Goal: Transaction & Acquisition: Purchase product/service

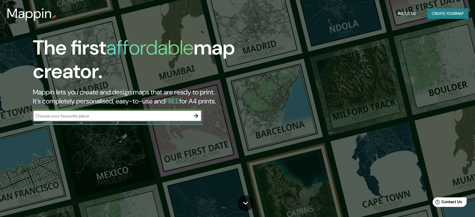
click at [125, 116] on input "text" at bounding box center [111, 116] width 157 height 6
type input "san [PERSON_NAME], [GEOGRAPHIC_DATA]"
click at [440, 17] on button "Create your map" at bounding box center [447, 13] width 41 height 10
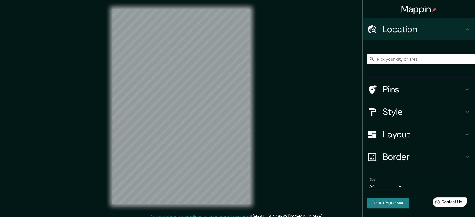
click at [413, 60] on input "Pick your city or area" at bounding box center [421, 59] width 108 height 10
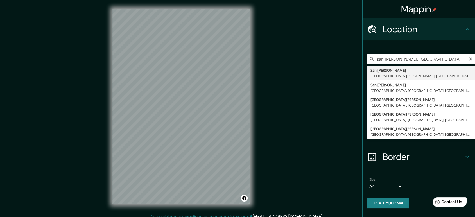
type input "[GEOGRAPHIC_DATA][PERSON_NAME], [GEOGRAPHIC_DATA][PERSON_NAME], [GEOGRAPHIC_DAT…"
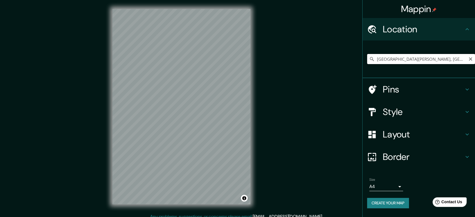
click at [412, 57] on input "[GEOGRAPHIC_DATA][PERSON_NAME], [GEOGRAPHIC_DATA][PERSON_NAME], [GEOGRAPHIC_DAT…" at bounding box center [421, 59] width 108 height 10
click at [468, 60] on input "[GEOGRAPHIC_DATA][PERSON_NAME], [GEOGRAPHIC_DATA][PERSON_NAME], [GEOGRAPHIC_DAT…" at bounding box center [421, 59] width 108 height 10
click at [470, 61] on input "[GEOGRAPHIC_DATA][PERSON_NAME], [GEOGRAPHIC_DATA][PERSON_NAME], [GEOGRAPHIC_DAT…" at bounding box center [421, 59] width 108 height 10
click at [470, 57] on icon "Clear" at bounding box center [470, 59] width 4 height 4
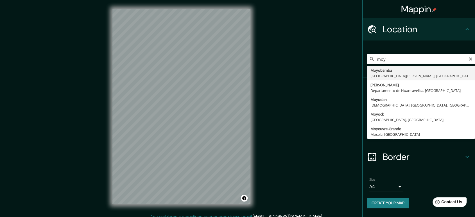
type input "Moyobamba, [GEOGRAPHIC_DATA][PERSON_NAME], [GEOGRAPHIC_DATA]"
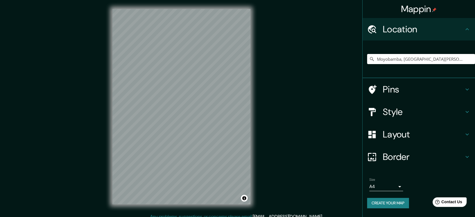
click at [268, 161] on div "Mappin Location [GEOGRAPHIC_DATA], [GEOGRAPHIC_DATA][PERSON_NAME], [GEOGRAPHIC_…" at bounding box center [237, 111] width 475 height 222
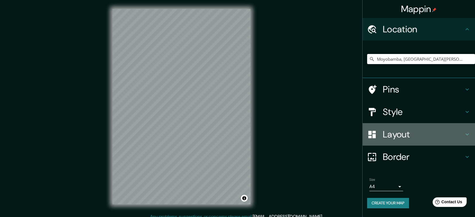
click at [428, 138] on h4 "Layout" at bounding box center [423, 134] width 81 height 11
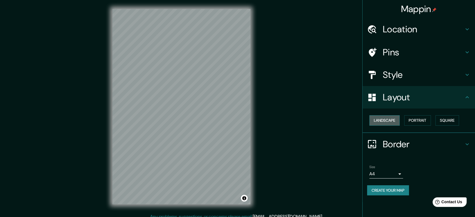
click at [392, 118] on button "Landscape" at bounding box center [384, 120] width 30 height 10
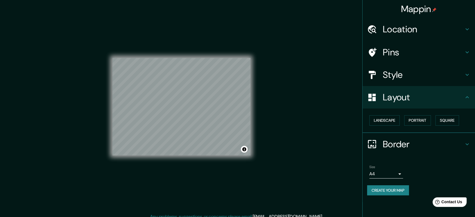
click at [411, 107] on div "Layout" at bounding box center [419, 97] width 112 height 22
click at [273, 113] on div "Mappin Location [GEOGRAPHIC_DATA], [GEOGRAPHIC_DATA][PERSON_NAME], [GEOGRAPHIC_…" at bounding box center [237, 111] width 475 height 222
click at [464, 53] on icon at bounding box center [467, 52] width 7 height 7
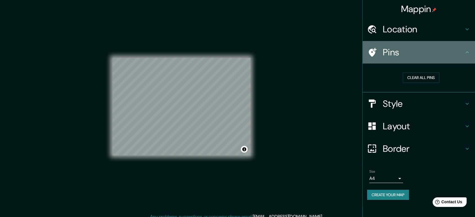
click at [464, 53] on icon at bounding box center [467, 52] width 7 height 7
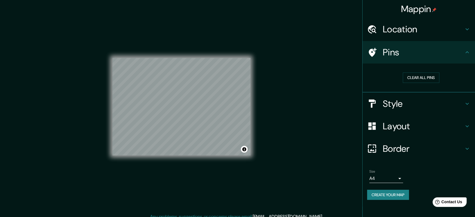
click at [468, 53] on icon at bounding box center [467, 52] width 7 height 7
click at [465, 101] on icon at bounding box center [467, 103] width 7 height 7
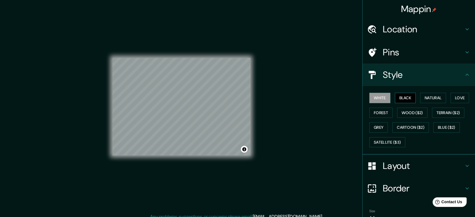
click at [406, 96] on button "Black" at bounding box center [405, 98] width 21 height 10
click at [300, 116] on div "Mappin Location [GEOGRAPHIC_DATA], [GEOGRAPHIC_DATA][PERSON_NAME], [GEOGRAPHIC_…" at bounding box center [237, 111] width 475 height 222
click at [407, 112] on button "Wood ($2)" at bounding box center [412, 113] width 30 height 10
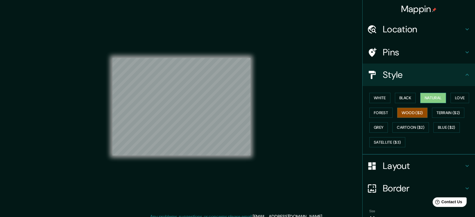
click at [438, 93] on button "Natural" at bounding box center [433, 98] width 26 height 10
click at [438, 97] on button "Natural" at bounding box center [433, 98] width 26 height 10
click at [460, 97] on button "Love" at bounding box center [459, 98] width 19 height 10
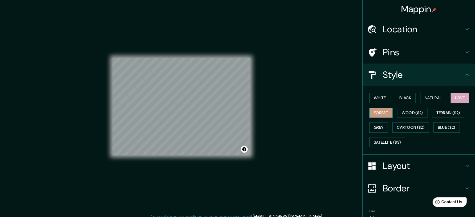
click at [380, 115] on button "Forest" at bounding box center [380, 113] width 23 height 10
click at [405, 98] on button "Black" at bounding box center [405, 98] width 21 height 10
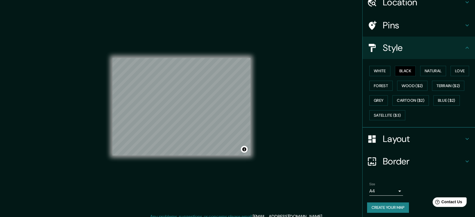
scroll to position [29, 0]
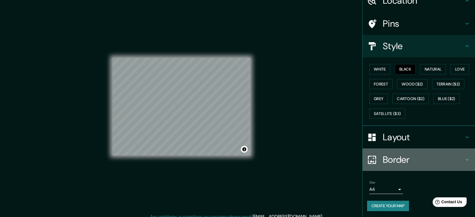
click at [397, 161] on h4 "Border" at bounding box center [423, 159] width 81 height 11
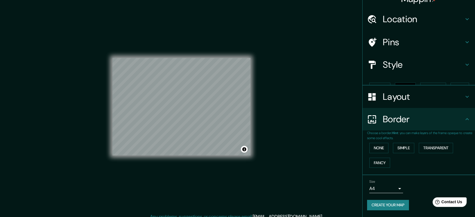
scroll to position [0, 0]
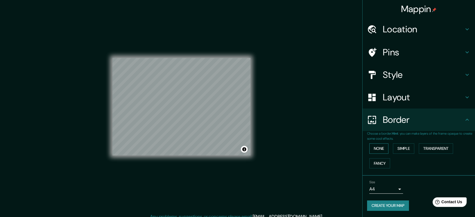
click at [382, 146] on button "None" at bounding box center [378, 148] width 19 height 10
click at [393, 146] on div "None Simple Transparent Fancy" at bounding box center [421, 156] width 108 height 30
click at [397, 148] on button "Simple" at bounding box center [403, 148] width 21 height 10
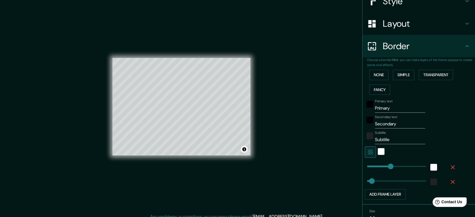
scroll to position [94, 0]
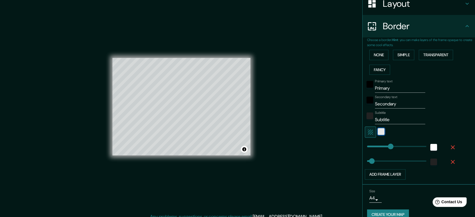
click at [378, 132] on div "white" at bounding box center [381, 131] width 7 height 7
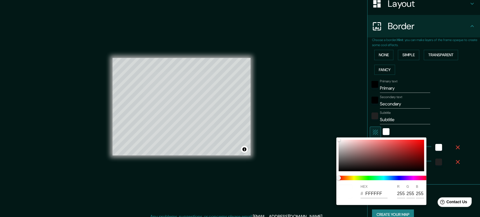
click at [398, 129] on div at bounding box center [240, 108] width 480 height 217
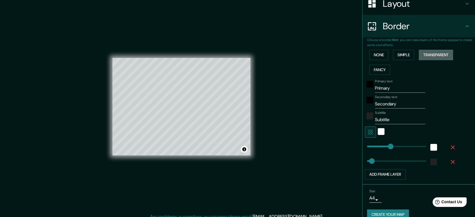
click at [430, 56] on button "Transparent" at bounding box center [436, 55] width 34 height 10
click at [403, 53] on button "Simple" at bounding box center [403, 55] width 21 height 10
click at [369, 70] on button "Fancy" at bounding box center [379, 70] width 21 height 10
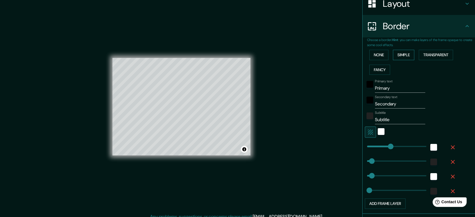
click at [402, 52] on button "Simple" at bounding box center [403, 55] width 21 height 10
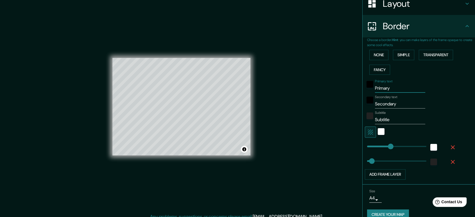
drag, startPoint x: 391, startPoint y: 87, endPoint x: 372, endPoint y: 87, distance: 18.8
click at [375, 87] on input "Primary" at bounding box center [400, 88] width 50 height 9
type input "P"
type input "196"
type input "39"
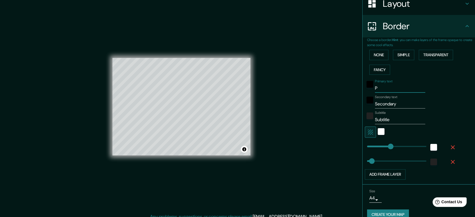
type input "196"
type input "39"
drag, startPoint x: 393, startPoint y: 102, endPoint x: 344, endPoint y: 103, distance: 49.2
click at [344, 103] on div "Mappin Location [GEOGRAPHIC_DATA], [GEOGRAPHIC_DATA][PERSON_NAME], [GEOGRAPHIC_…" at bounding box center [237, 111] width 475 height 222
type input "196"
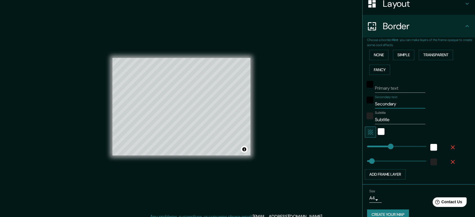
type input "39"
drag, startPoint x: 387, startPoint y: 119, endPoint x: 365, endPoint y: 119, distance: 21.6
click at [365, 119] on div "Subtitle Subtitle" at bounding box center [411, 117] width 92 height 13
type input "196"
type input "39"
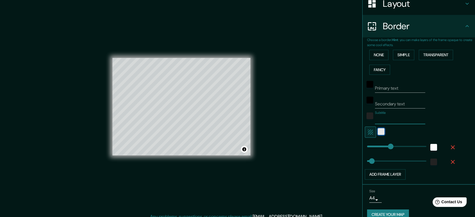
click at [378, 130] on div "white" at bounding box center [381, 131] width 7 height 7
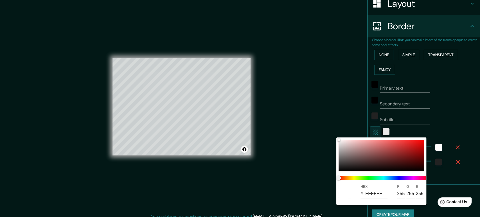
click at [375, 130] on div at bounding box center [240, 108] width 480 height 217
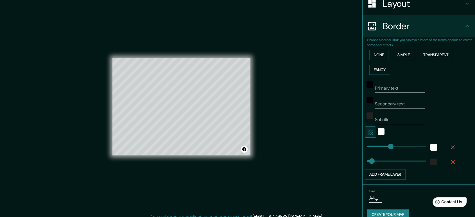
type input "73"
drag, startPoint x: 384, startPoint y: 145, endPoint x: 371, endPoint y: 143, distance: 13.3
type input "39"
type input "59"
type input "39"
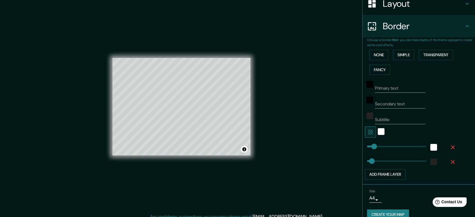
click at [367, 48] on div "None Simple Transparent Fancy" at bounding box center [421, 62] width 108 height 30
click at [370, 53] on button "None" at bounding box center [378, 55] width 19 height 10
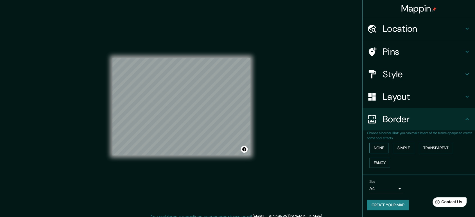
scroll to position [0, 0]
drag, startPoint x: 399, startPoint y: 204, endPoint x: 398, endPoint y: 187, distance: 16.6
click at [401, 187] on div "Size A4 single Create your map" at bounding box center [418, 196] width 103 height 37
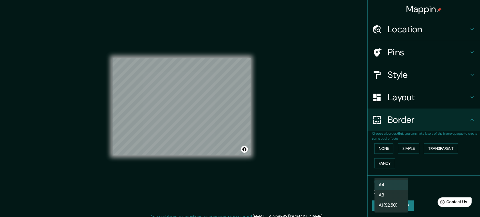
click at [398, 187] on body "Mappin Location [GEOGRAPHIC_DATA], [GEOGRAPHIC_DATA][PERSON_NAME], [GEOGRAPHIC_…" at bounding box center [240, 108] width 480 height 217
click at [397, 199] on li "A3" at bounding box center [391, 195] width 34 height 10
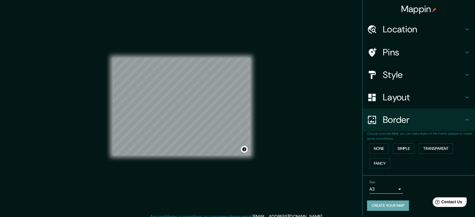
click at [401, 204] on button "Create your map" at bounding box center [388, 205] width 42 height 10
click at [311, 161] on div "Mappin Location [GEOGRAPHIC_DATA], [GEOGRAPHIC_DATA][PERSON_NAME], [GEOGRAPHIC_…" at bounding box center [237, 111] width 475 height 222
click at [388, 205] on button "Create your map" at bounding box center [388, 205] width 42 height 10
click at [238, 116] on div at bounding box center [238, 116] width 4 height 4
click at [229, 98] on div at bounding box center [229, 97] width 4 height 4
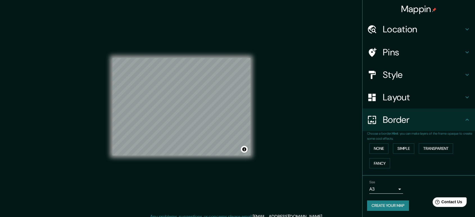
click at [395, 203] on button "Create your map" at bounding box center [388, 205] width 42 height 10
click at [452, 121] on h4 "Border" at bounding box center [423, 119] width 81 height 11
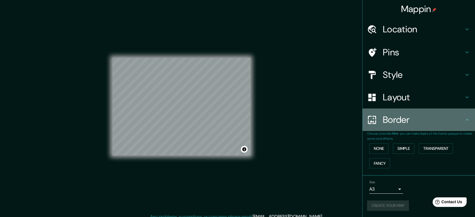
click at [461, 119] on h4 "Border" at bounding box center [423, 119] width 81 height 11
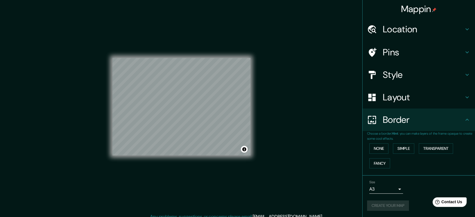
click at [465, 122] on icon at bounding box center [467, 119] width 7 height 7
click at [466, 116] on icon at bounding box center [467, 119] width 7 height 7
click at [466, 99] on icon at bounding box center [467, 97] width 7 height 7
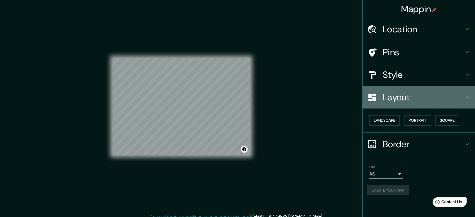
click at [466, 99] on icon at bounding box center [467, 97] width 7 height 7
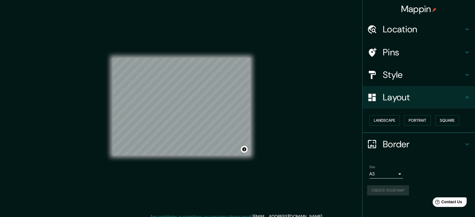
click at [405, 185] on div "Create your map" at bounding box center [418, 190] width 103 height 10
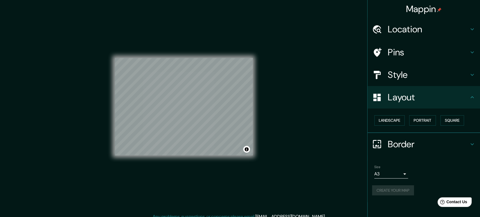
click at [396, 173] on body "Mappin Location [GEOGRAPHIC_DATA], [GEOGRAPHIC_DATA][PERSON_NAME], [GEOGRAPHIC_…" at bounding box center [240, 108] width 480 height 217
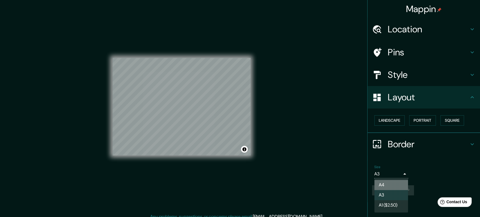
click at [397, 185] on li "A4" at bounding box center [391, 185] width 34 height 10
type input "single"
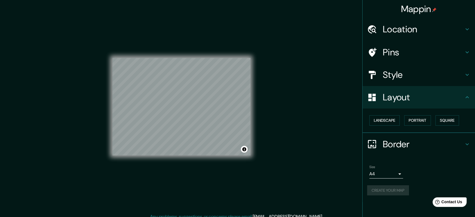
click at [399, 188] on div "Create your map" at bounding box center [418, 190] width 103 height 10
click at [388, 192] on button "Create your map" at bounding box center [388, 190] width 42 height 10
click at [387, 190] on button "Create your map" at bounding box center [388, 190] width 42 height 10
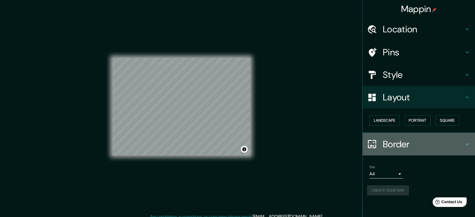
click at [440, 148] on h4 "Border" at bounding box center [423, 144] width 81 height 11
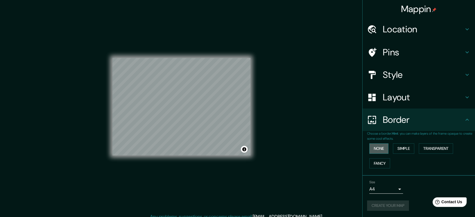
click at [376, 150] on button "None" at bounding box center [378, 148] width 19 height 10
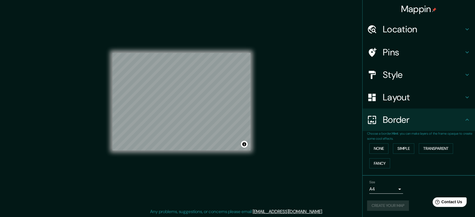
click at [419, 184] on div "Size A4 single" at bounding box center [418, 187] width 103 height 18
click at [325, 156] on div "Mappin Location [GEOGRAPHIC_DATA], [GEOGRAPHIC_DATA][PERSON_NAME], [GEOGRAPHIC_…" at bounding box center [237, 106] width 475 height 222
click at [399, 200] on button "Create your map" at bounding box center [388, 205] width 42 height 10
click at [400, 204] on div "Create your map" at bounding box center [418, 205] width 103 height 10
click at [399, 202] on button "Create your map" at bounding box center [388, 205] width 42 height 10
